Goal: Task Accomplishment & Management: Manage account settings

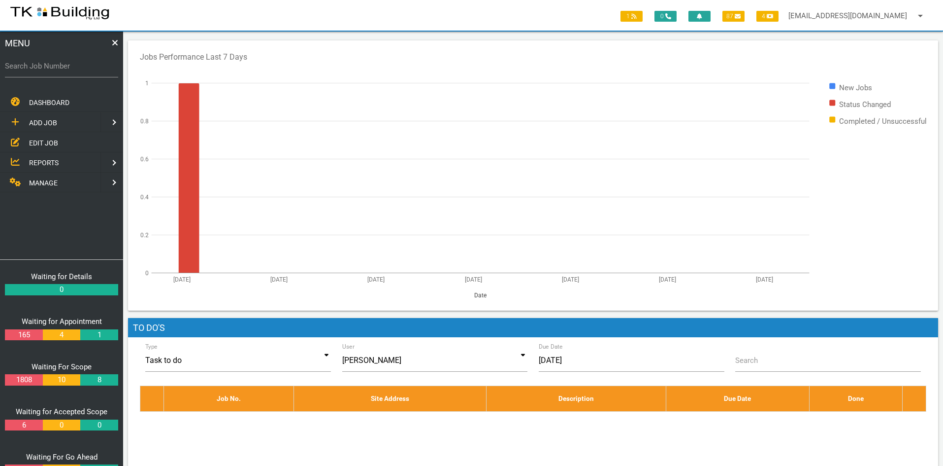
click at [40, 141] on span "EDIT JOB" at bounding box center [43, 142] width 29 height 8
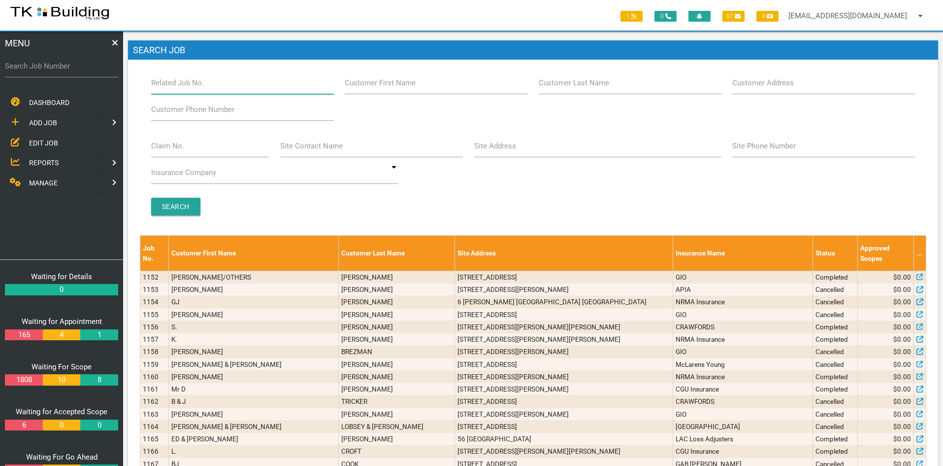
click at [214, 87] on input "Related Job No." at bounding box center [242, 82] width 183 height 23
type input "27954"
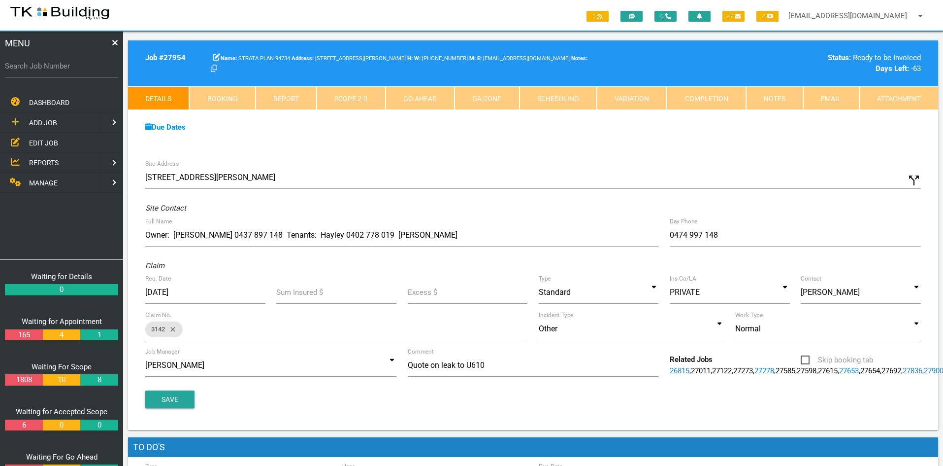
click at [521, 147] on div "Due Dates Waiting for Appointment From [DATE] To [DATE] Waiting For Scope From …" at bounding box center [533, 132] width 810 height 45
click at [783, 102] on link "Notes" at bounding box center [774, 98] width 57 height 24
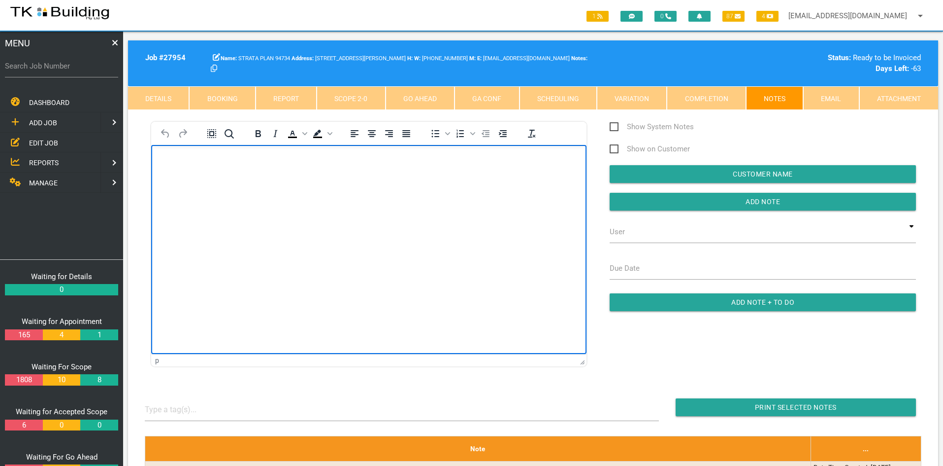
click at [398, 190] on html at bounding box center [368, 167] width 435 height 45
click at [397, 230] on html "Job complete Please invoice as per the quoted amount of $7,880.00 Inc GST Thanks" at bounding box center [368, 187] width 435 height 85
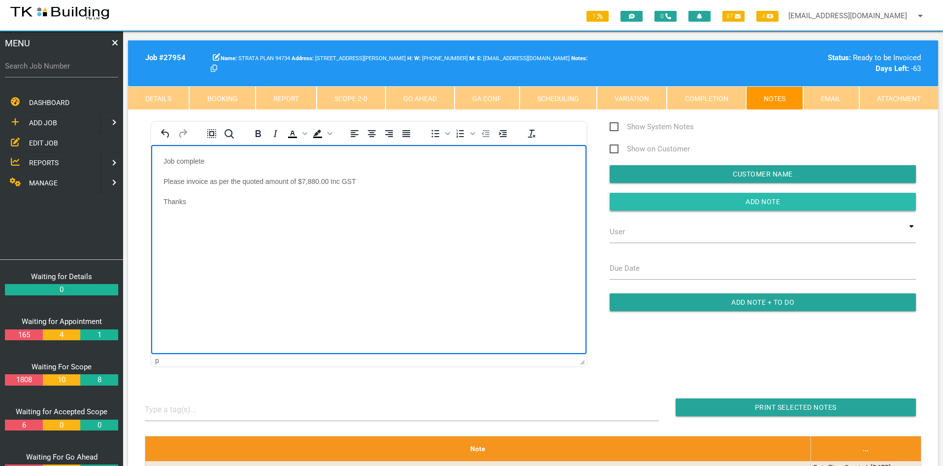
click at [746, 198] on input "Add Note" at bounding box center [763, 202] width 306 height 18
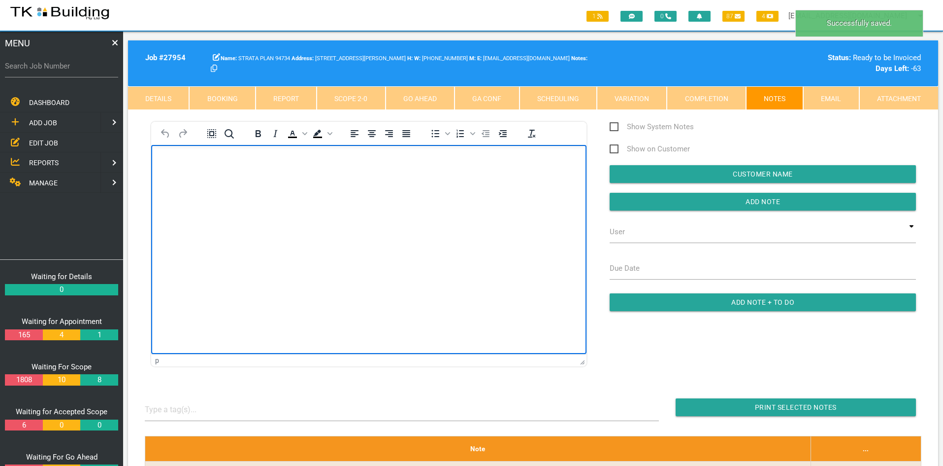
click at [455, 190] on html at bounding box center [368, 167] width 435 height 45
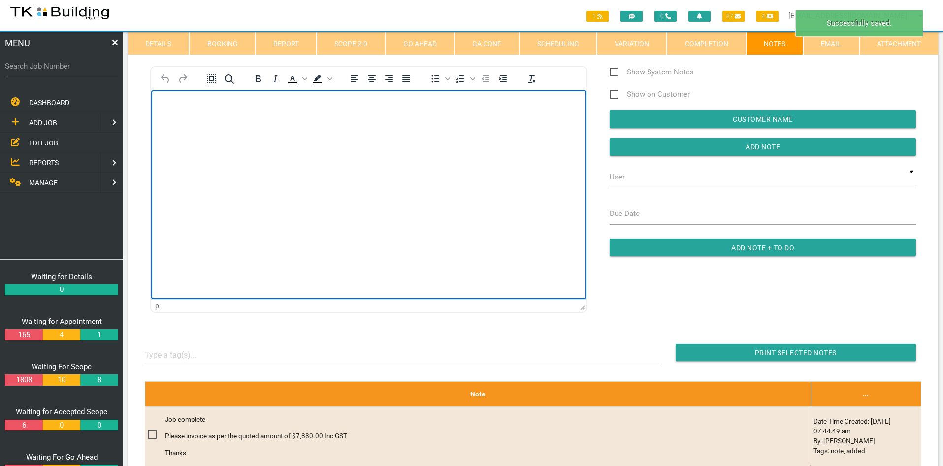
scroll to position [148, 0]
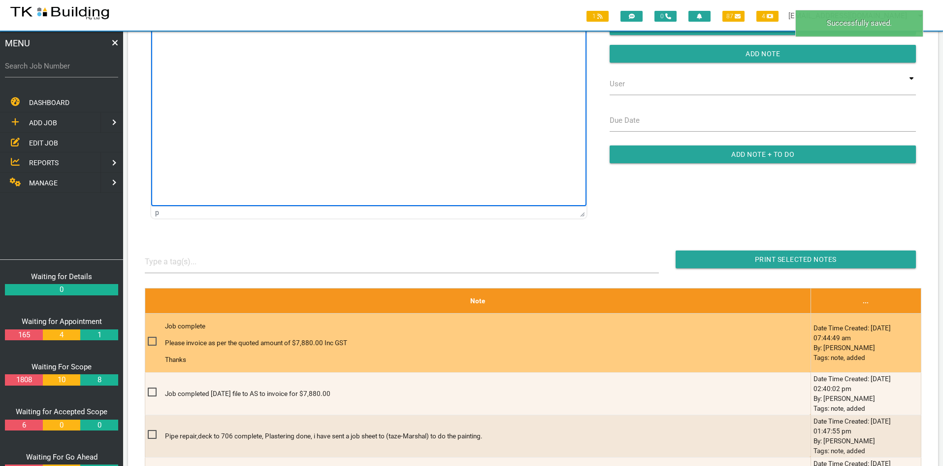
click at [151, 340] on span at bounding box center [156, 341] width 17 height 12
click at [151, 340] on input "checkbox" at bounding box center [151, 338] width 6 height 6
checkbox input "true"
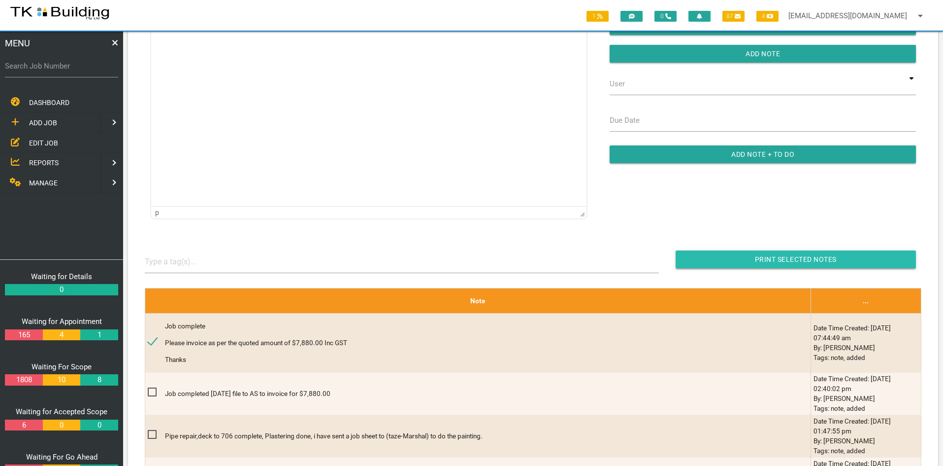
click at [781, 255] on input "button" at bounding box center [796, 259] width 240 height 18
